Goal: Use online tool/utility: Utilize a website feature to perform a specific function

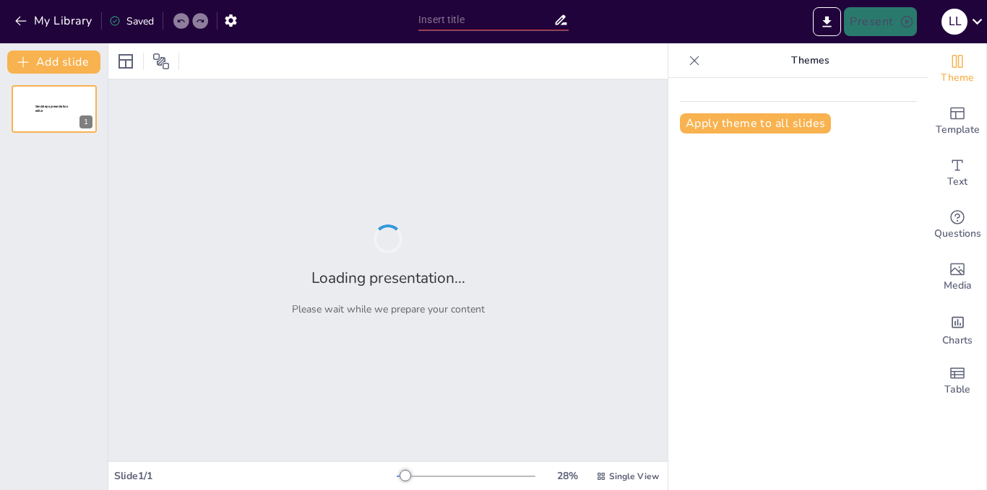
type input "Imported Plan_Estrategico_SuperCliente_Version_Mejorada.pptx"
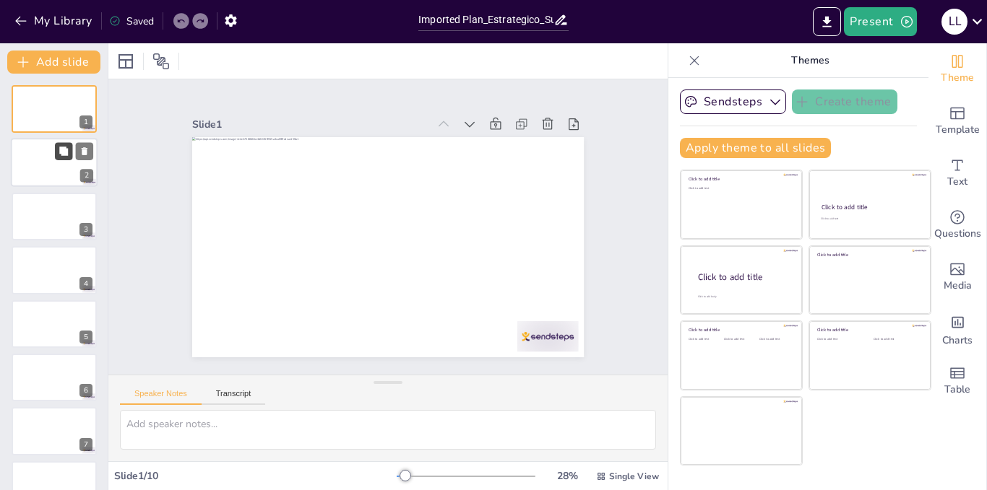
click at [63, 160] on button at bounding box center [63, 151] width 17 height 17
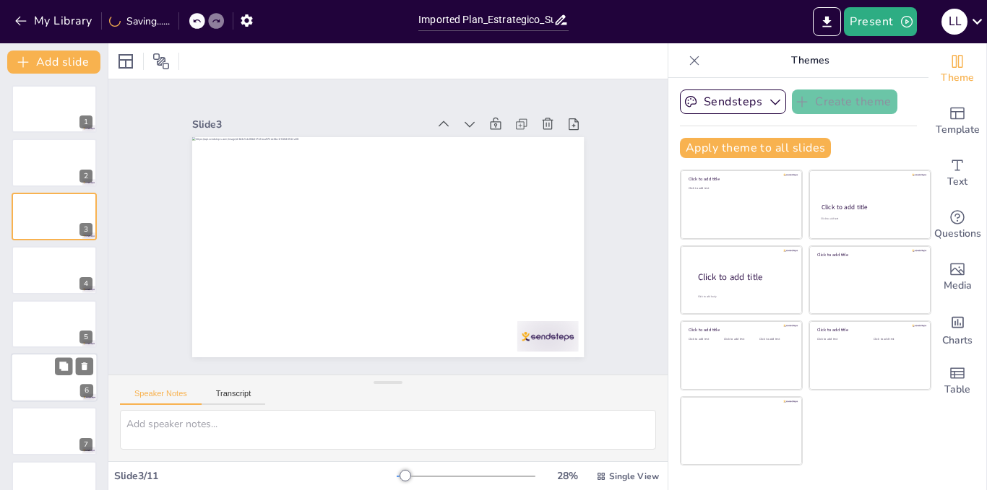
click at [45, 376] on div at bounding box center [54, 377] width 87 height 49
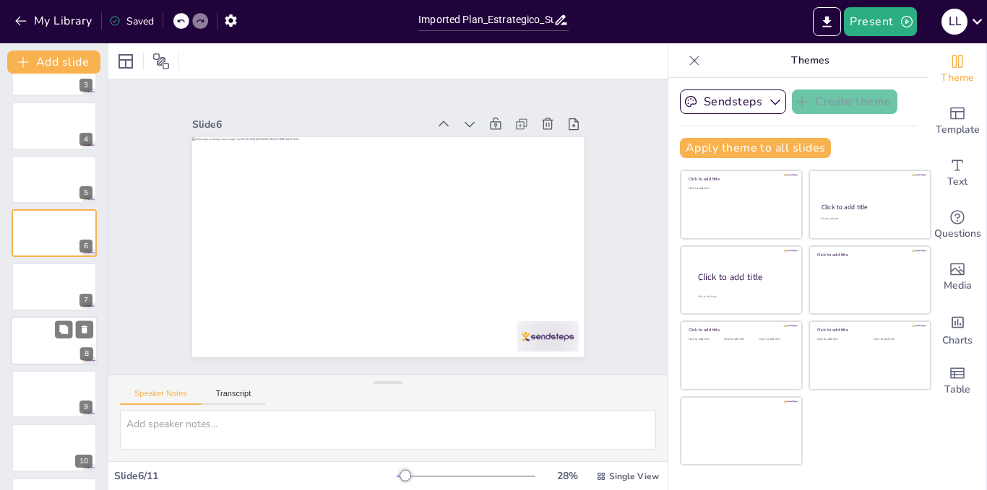
scroll to position [191, 0]
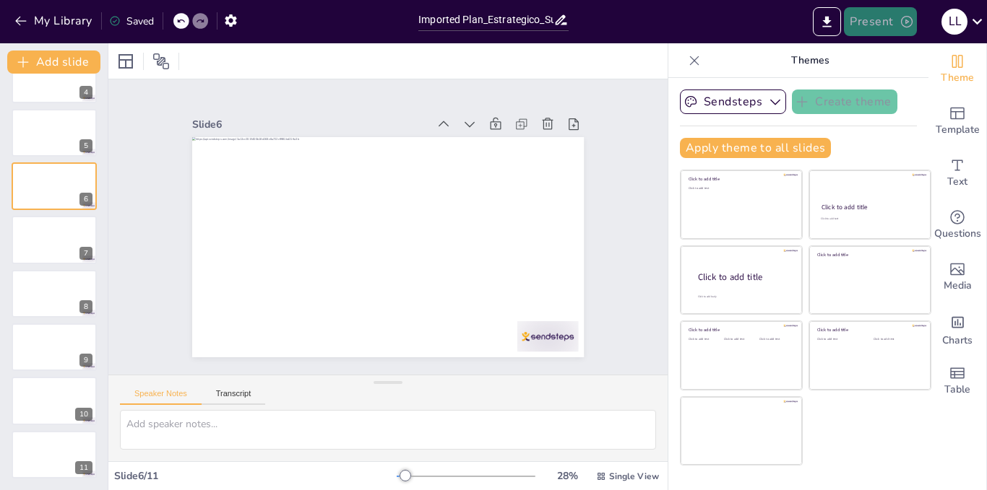
click at [896, 14] on button "Present" at bounding box center [880, 21] width 72 height 29
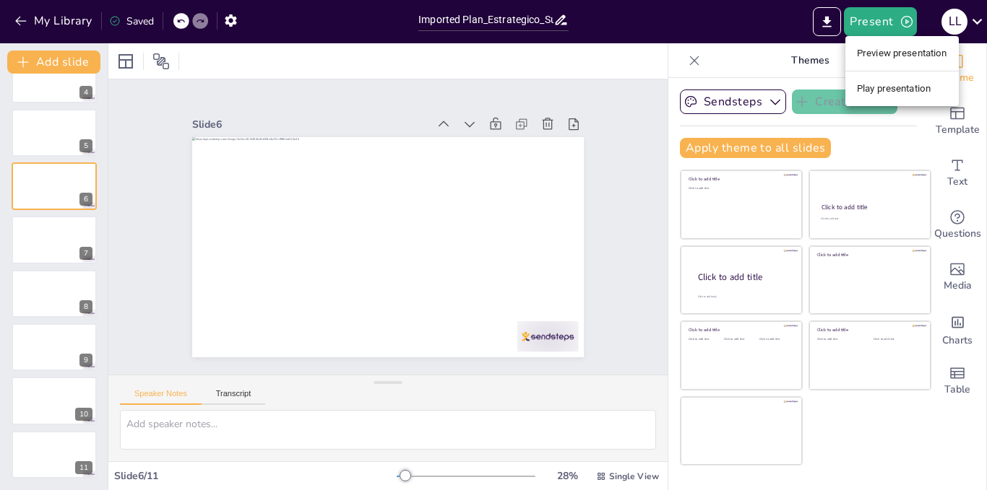
click at [904, 58] on li "Preview presentation" at bounding box center [901, 53] width 113 height 23
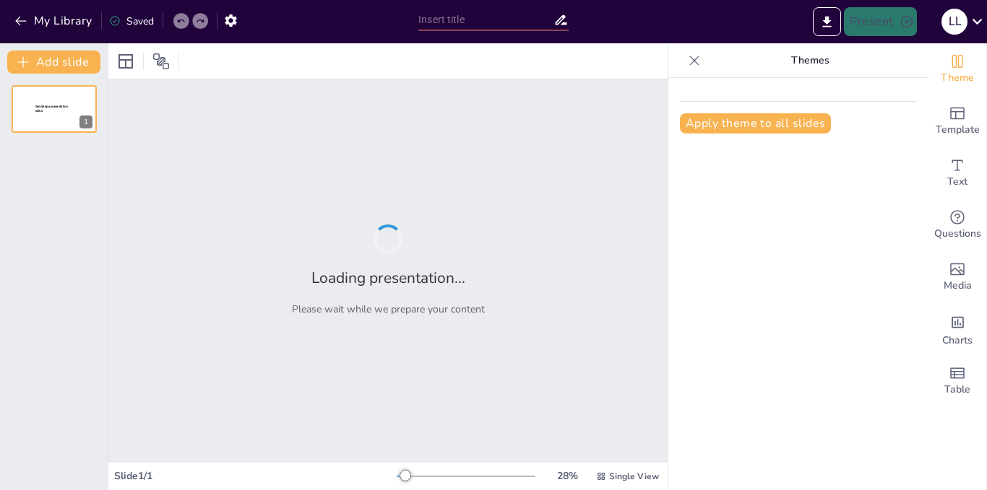
type input "Imported Plan_Estrategico_SuperCliente_Version_Mejorada.pptx"
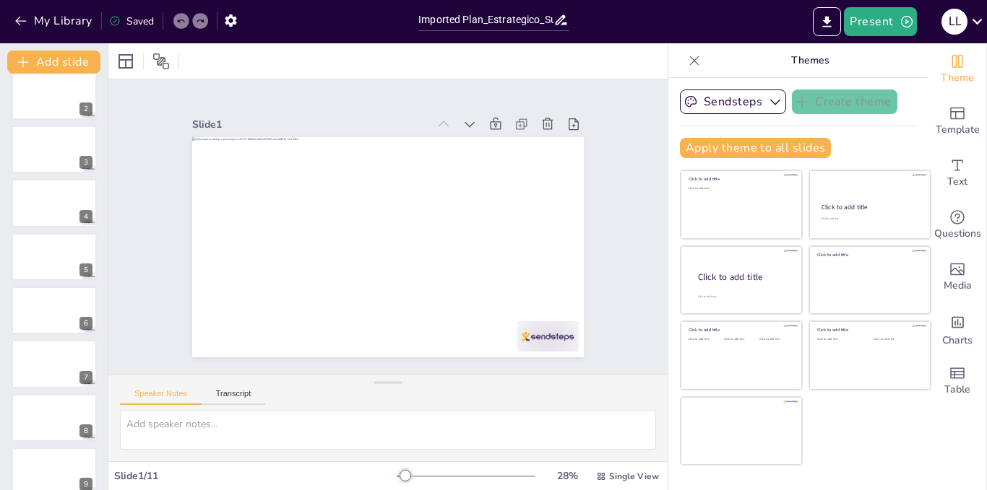
scroll to position [191, 0]
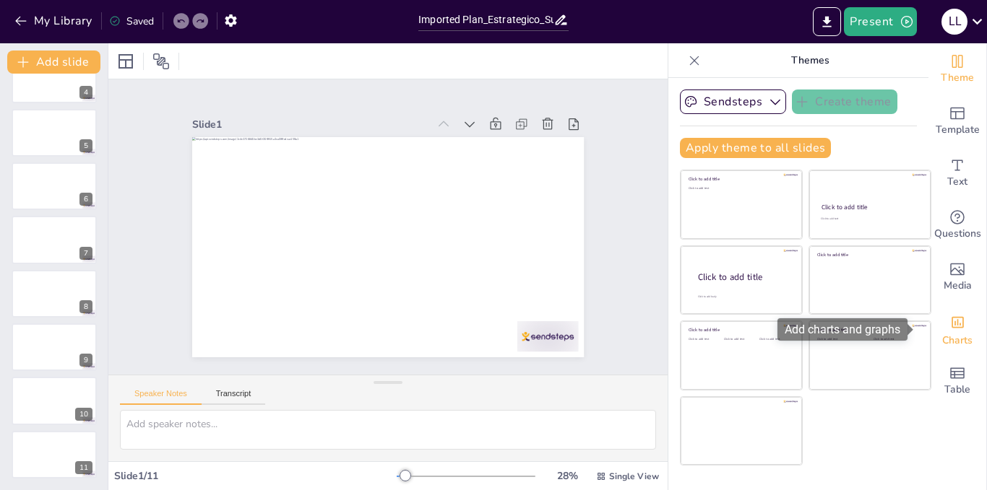
click at [950, 329] on icon "Add charts and graphs" at bounding box center [957, 322] width 15 height 15
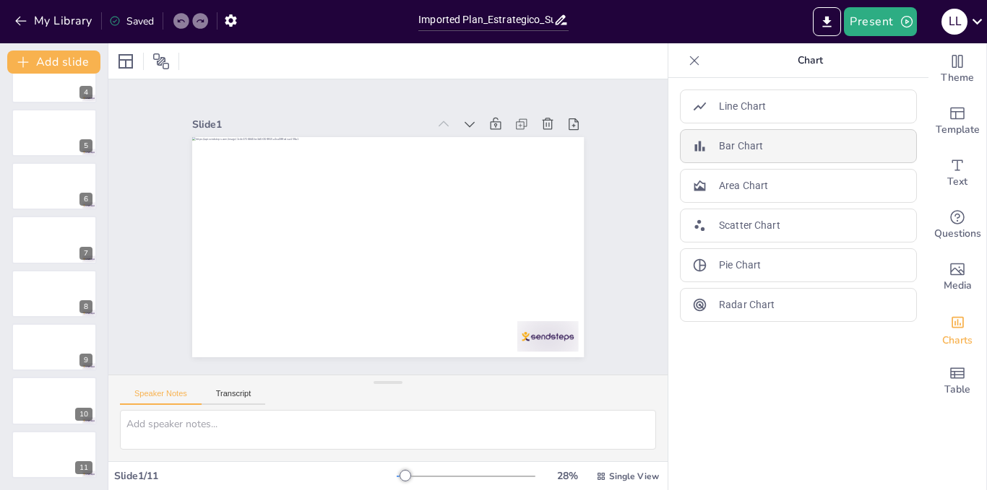
click at [748, 143] on p "Bar Chart" at bounding box center [741, 146] width 44 height 15
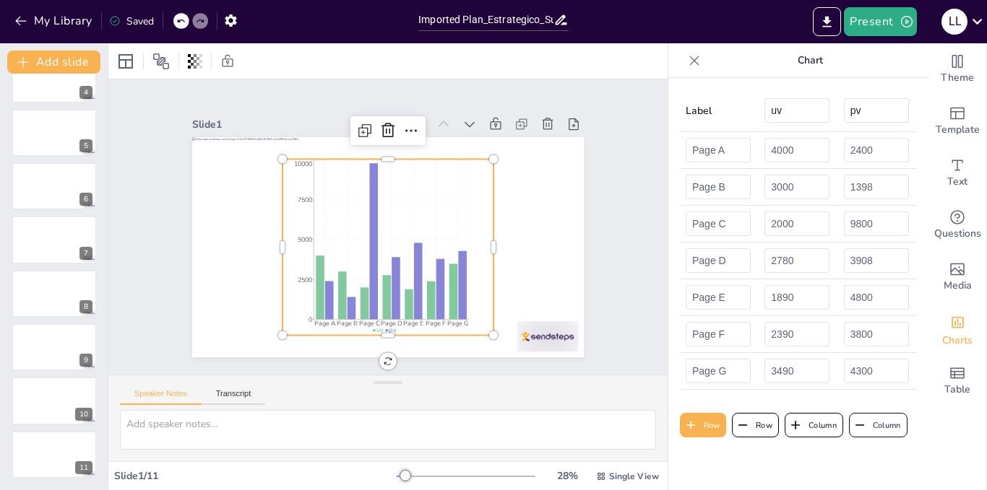
click at [478, 163] on icon "Page A Page B Page C Page D Page E Page F Page G 0 2500 5000 7500 10000" at bounding box center [374, 212] width 274 height 272
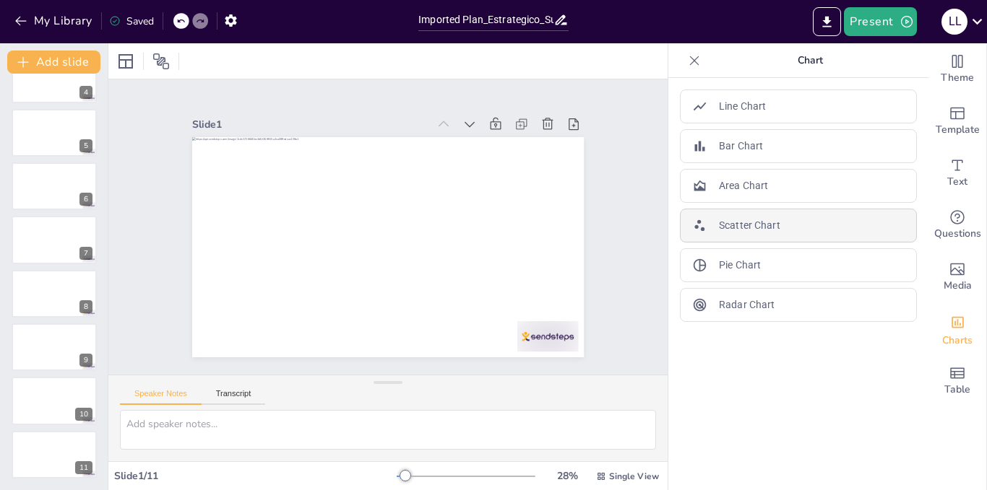
click at [756, 230] on p "Scatter Chart" at bounding box center [749, 225] width 61 height 15
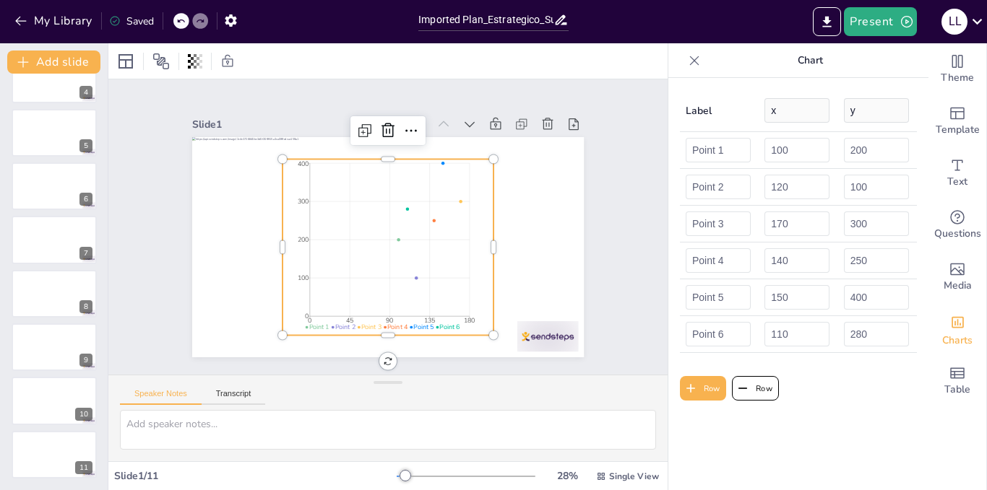
click at [687, 64] on icon at bounding box center [694, 60] width 14 height 14
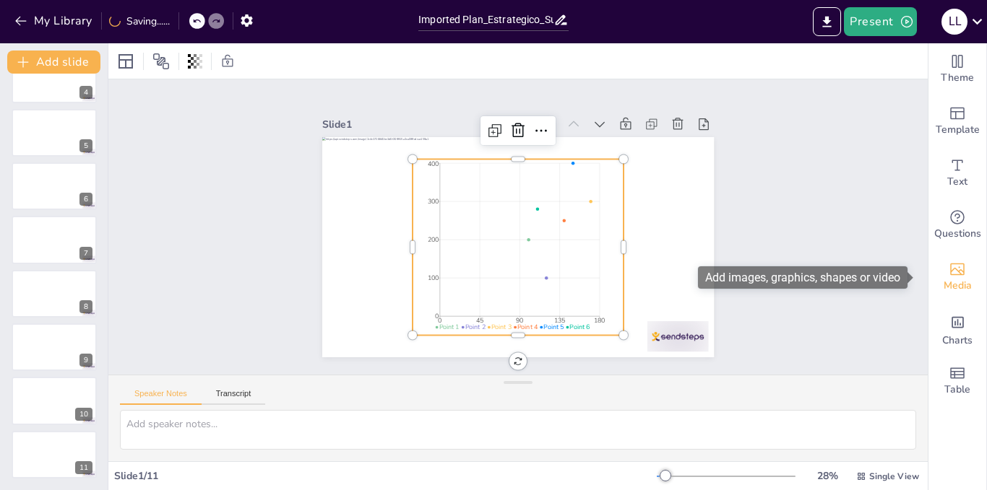
click at [951, 278] on span "Media" at bounding box center [957, 286] width 28 height 16
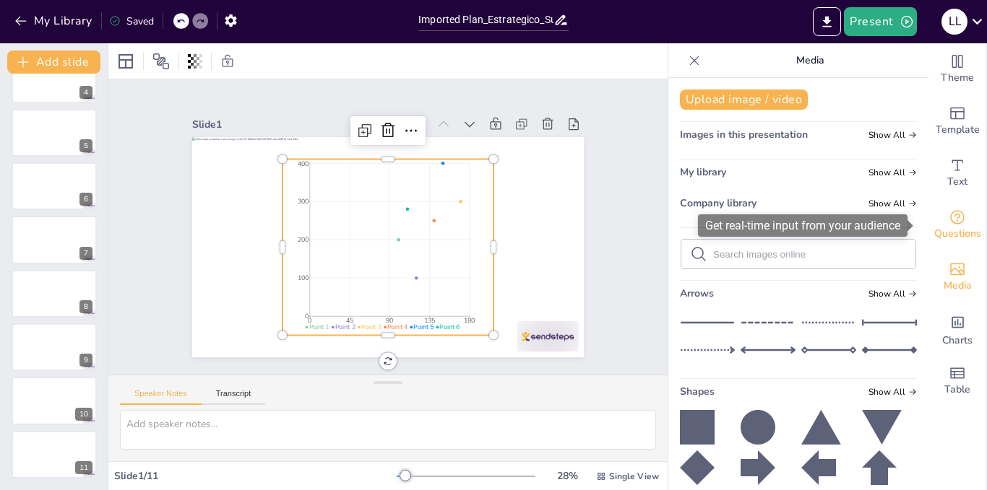
click at [951, 213] on icon "Get real-time input from your audience" at bounding box center [957, 217] width 14 height 14
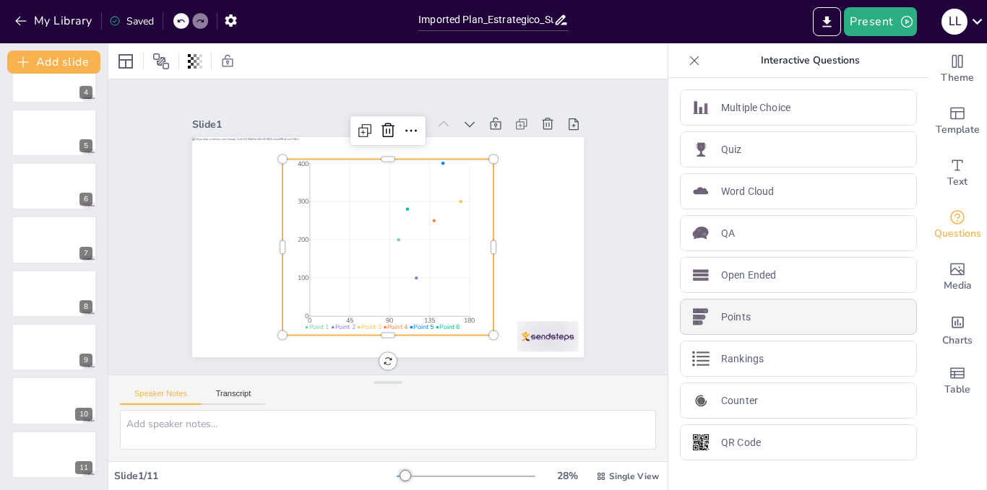
click at [753, 321] on div "Points" at bounding box center [798, 317] width 237 height 36
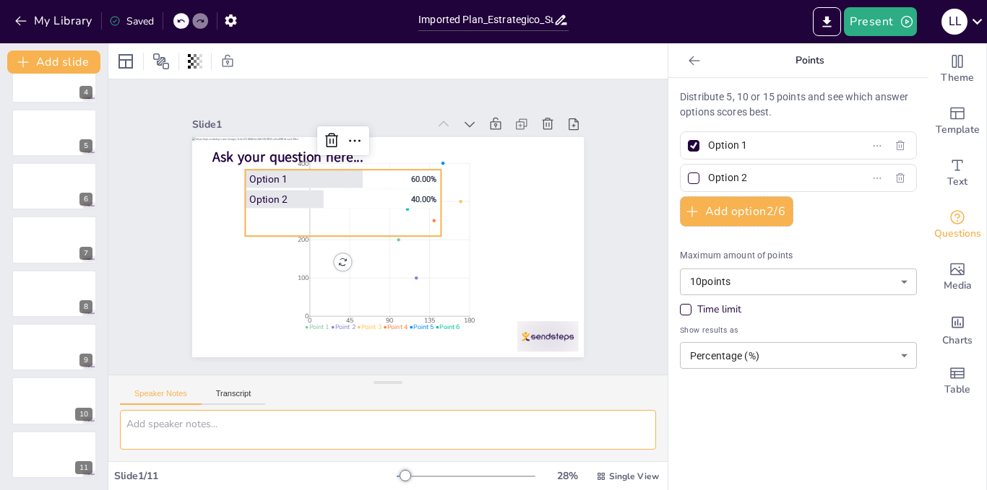
click at [446, 423] on textarea at bounding box center [388, 430] width 536 height 40
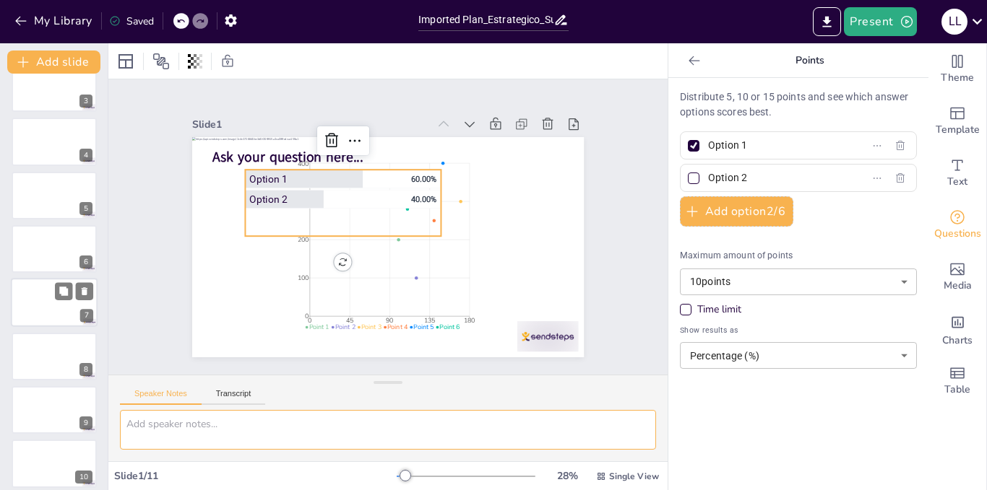
scroll to position [0, 0]
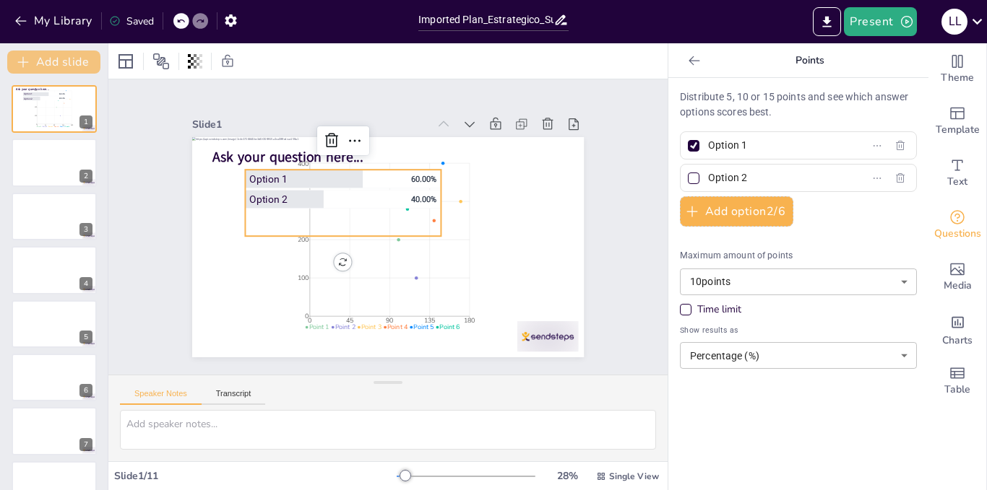
click at [62, 61] on button "Add slide" at bounding box center [53, 62] width 93 height 23
